Goal: Task Accomplishment & Management: Use online tool/utility

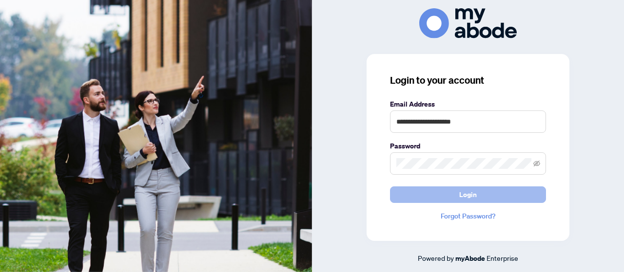
click at [478, 200] on button "Login" at bounding box center [468, 195] width 156 height 17
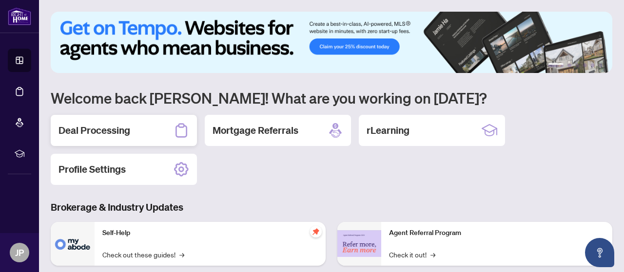
click at [131, 133] on div "Deal Processing" at bounding box center [124, 130] width 146 height 31
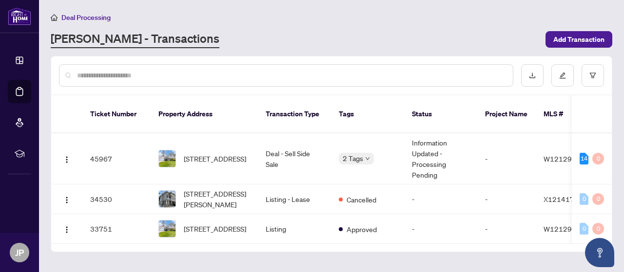
click at [371, 153] on div "2 Tags" at bounding box center [356, 158] width 35 height 11
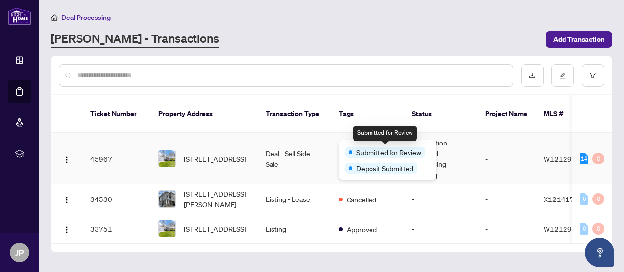
click at [227, 153] on span "[STREET_ADDRESS]" at bounding box center [215, 158] width 62 height 11
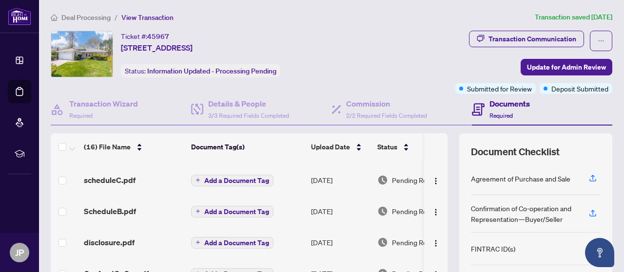
scroll to position [392, 0]
